Goal: Find specific page/section

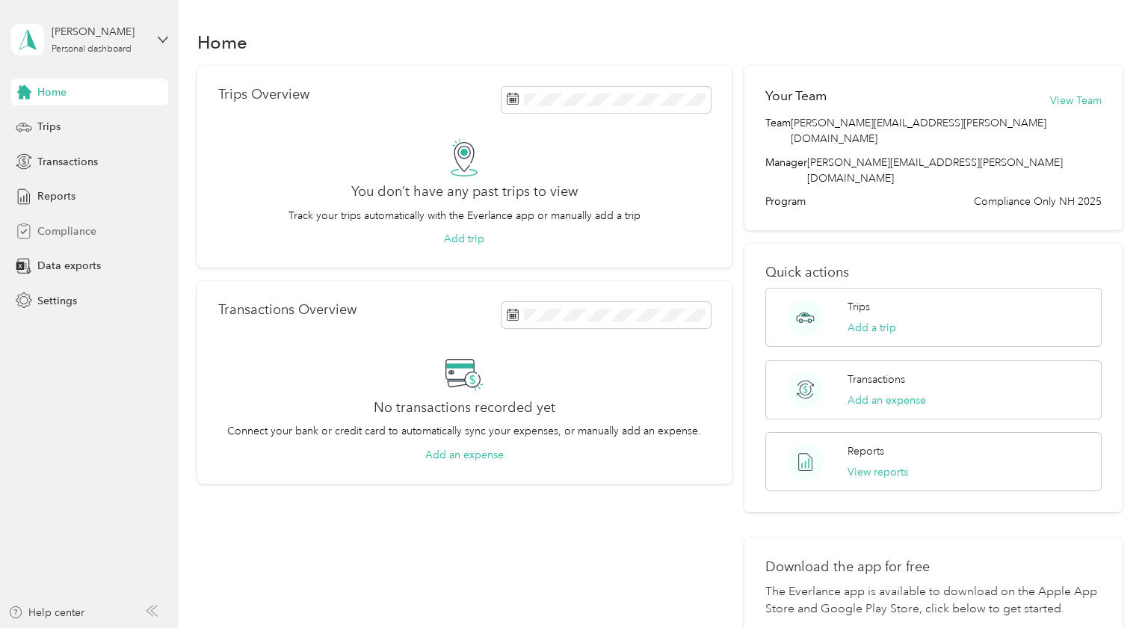
click at [53, 230] on span "Compliance" at bounding box center [66, 231] width 59 height 16
